Goal: Information Seeking & Learning: Learn about a topic

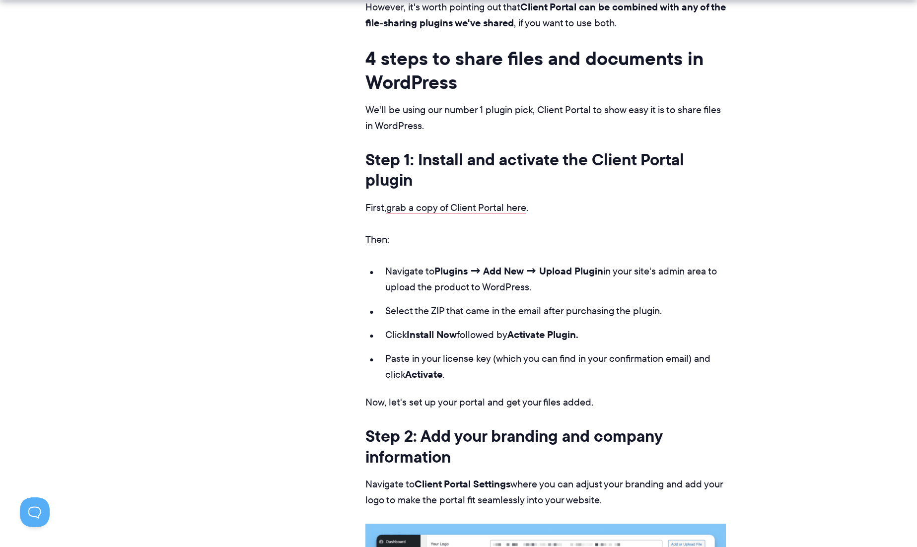
scroll to position [6733, 0]
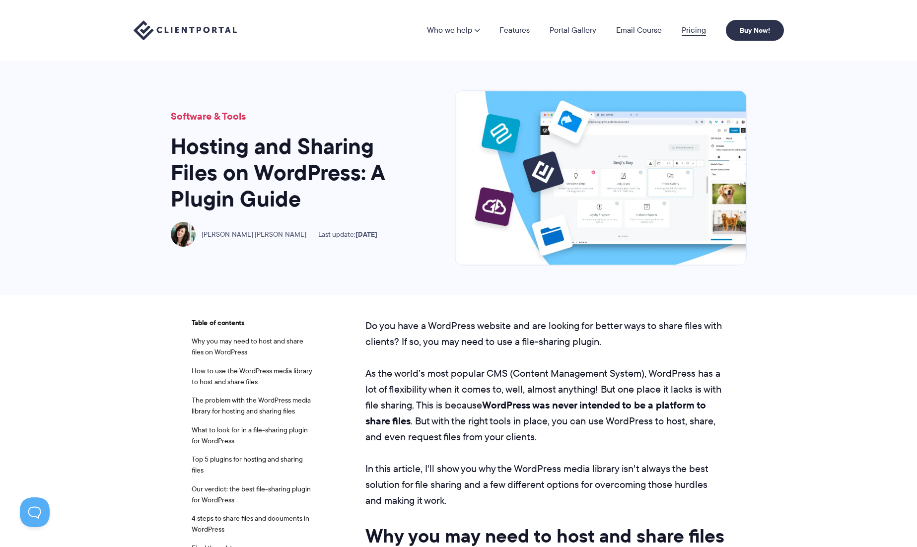
click at [694, 32] on link "Pricing" at bounding box center [694, 30] width 24 height 8
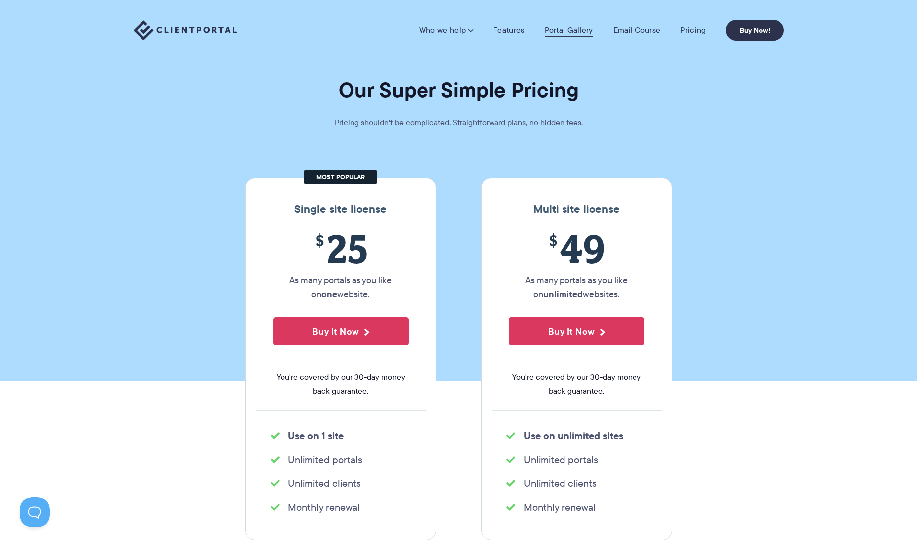
click at [564, 32] on link "Portal Gallery" at bounding box center [569, 30] width 49 height 10
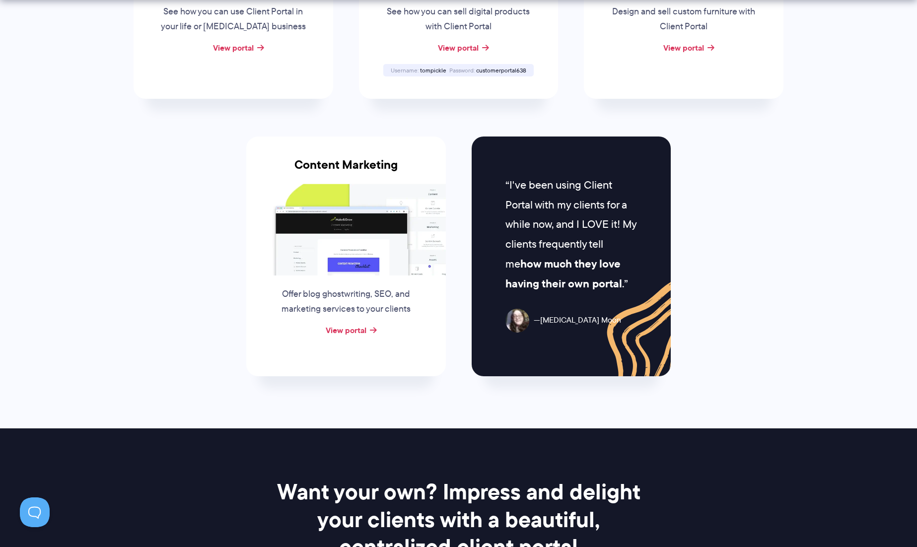
scroll to position [1045, 0]
